Goal: Entertainment & Leisure: Consume media (video, audio)

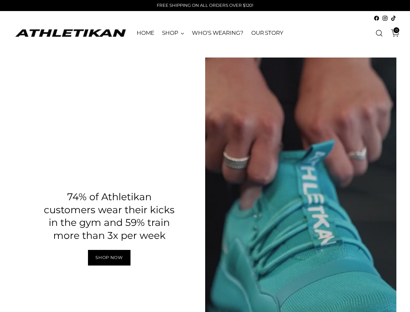
click at [379, 106] on div "Pause" at bounding box center [301, 227] width 192 height 341
